Goal: Information Seeking & Learning: Find specific page/section

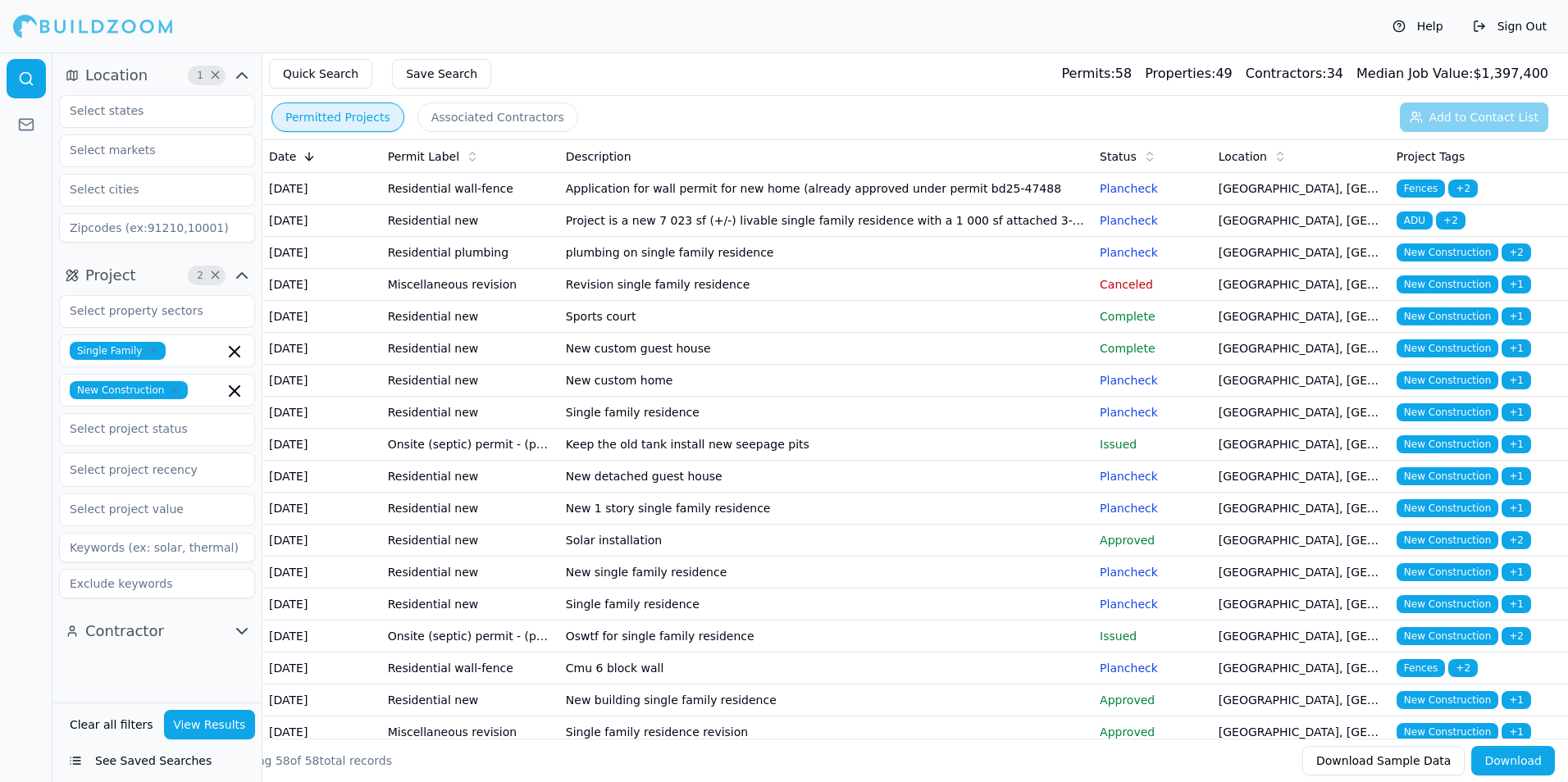
click at [887, 78] on div "Quick Search Save Search Permits: 58 Properties: 49 Contractors: 34 Median Job …" at bounding box center [915, 74] width 1305 height 43
